Goal: Navigation & Orientation: Find specific page/section

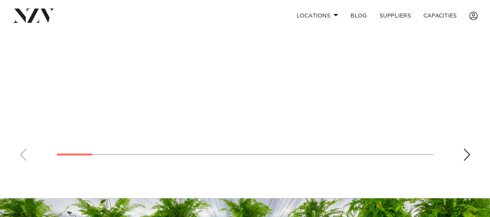
scroll to position [581, 0]
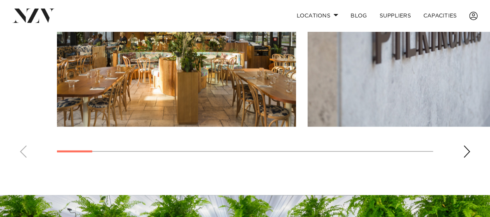
click at [471, 153] on div "Next slide" at bounding box center [467, 151] width 8 height 12
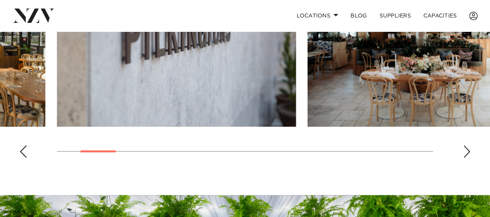
click at [471, 153] on div "Next slide" at bounding box center [467, 151] width 8 height 12
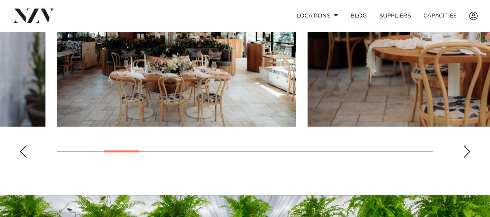
click at [471, 153] on div "Next slide" at bounding box center [467, 151] width 8 height 12
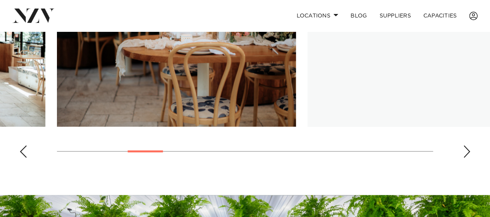
click at [471, 153] on div "Next slide" at bounding box center [467, 151] width 8 height 12
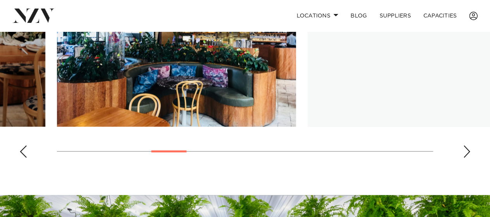
click at [471, 153] on div "Next slide" at bounding box center [467, 151] width 8 height 12
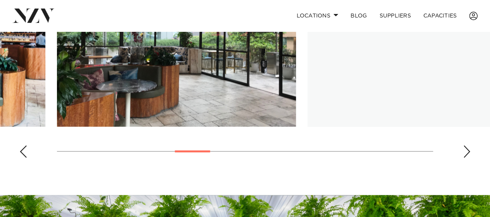
click at [470, 153] on div "Next slide" at bounding box center [467, 151] width 8 height 12
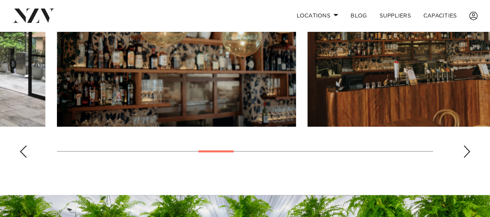
click at [470, 153] on div "Next slide" at bounding box center [467, 151] width 8 height 12
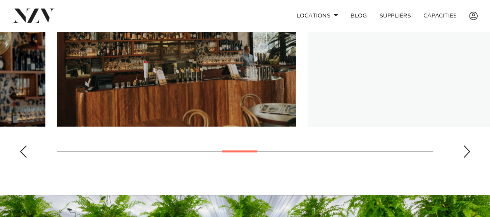
click at [470, 153] on div "Next slide" at bounding box center [467, 151] width 8 height 12
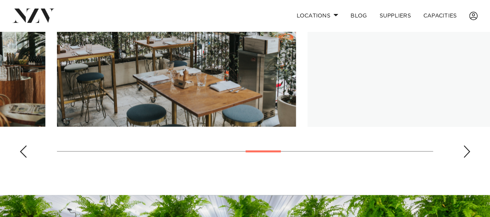
click at [470, 153] on div "Next slide" at bounding box center [467, 151] width 8 height 12
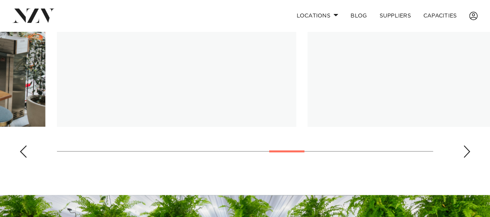
click at [470, 153] on div "Next slide" at bounding box center [467, 151] width 8 height 12
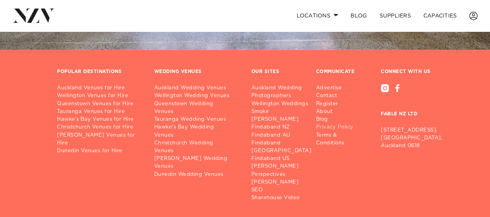
scroll to position [969, 0]
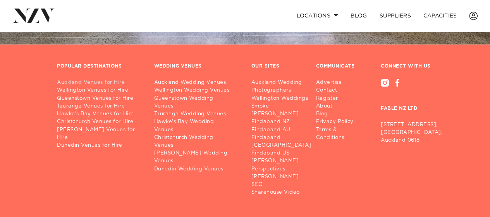
click at [119, 84] on link "Auckland Venues for Hire" at bounding box center [99, 83] width 85 height 8
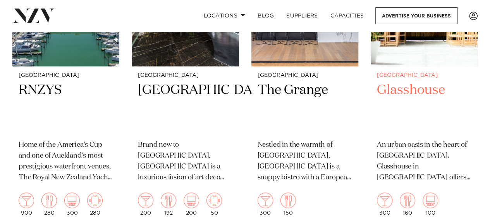
scroll to position [1706, 0]
